Goal: Information Seeking & Learning: Learn about a topic

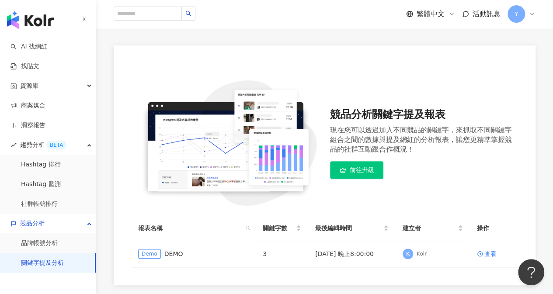
click at [49, 21] on img "button" at bounding box center [30, 19] width 47 height 17
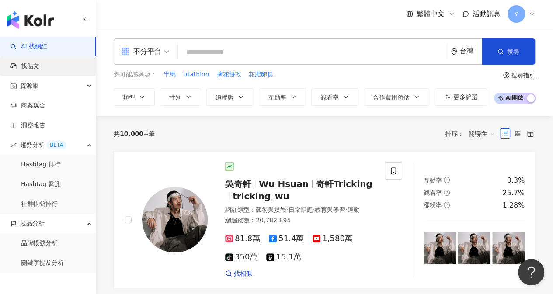
click at [32, 62] on link "找貼文" at bounding box center [24, 66] width 29 height 9
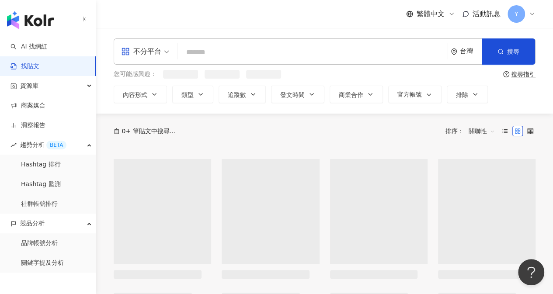
click at [239, 46] on input "search" at bounding box center [313, 52] width 262 height 19
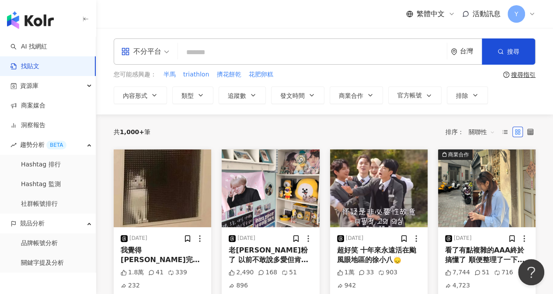
click at [231, 46] on input "search" at bounding box center [313, 52] width 262 height 19
type input "*"
type input "******"
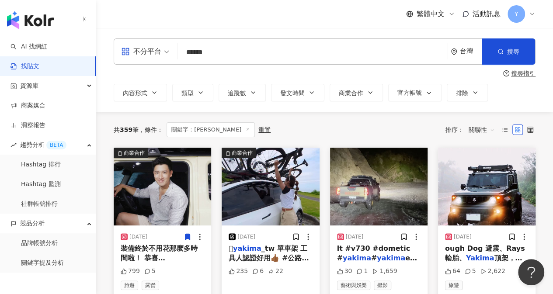
scroll to position [44, 0]
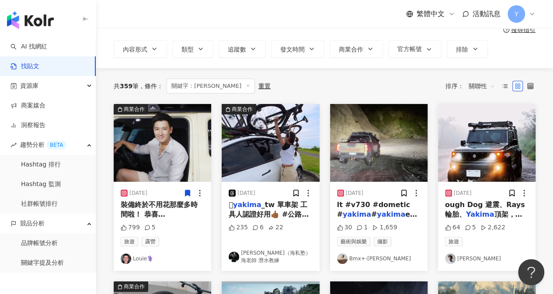
click at [341, 78] on div "共 359 筆 條件 ： 關鍵字：yakima 重置 排序： 關聯性" at bounding box center [325, 86] width 422 height 36
click at [262, 206] on span "_tw 單車架 工具人認證好用👍🏾 #公路車 #自行車 #情侶 #情侶日常" at bounding box center [269, 220] width 80 height 38
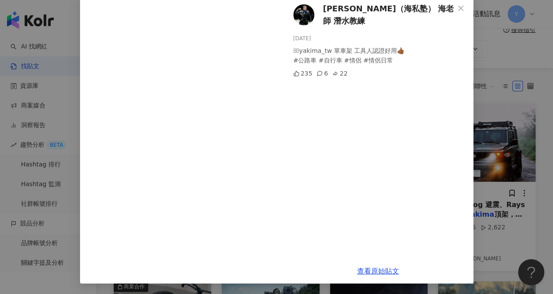
scroll to position [0, 0]
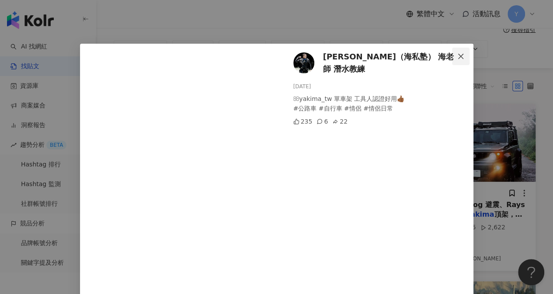
click at [453, 56] on span "Close" at bounding box center [460, 56] width 17 height 7
